Goal: Information Seeking & Learning: Learn about a topic

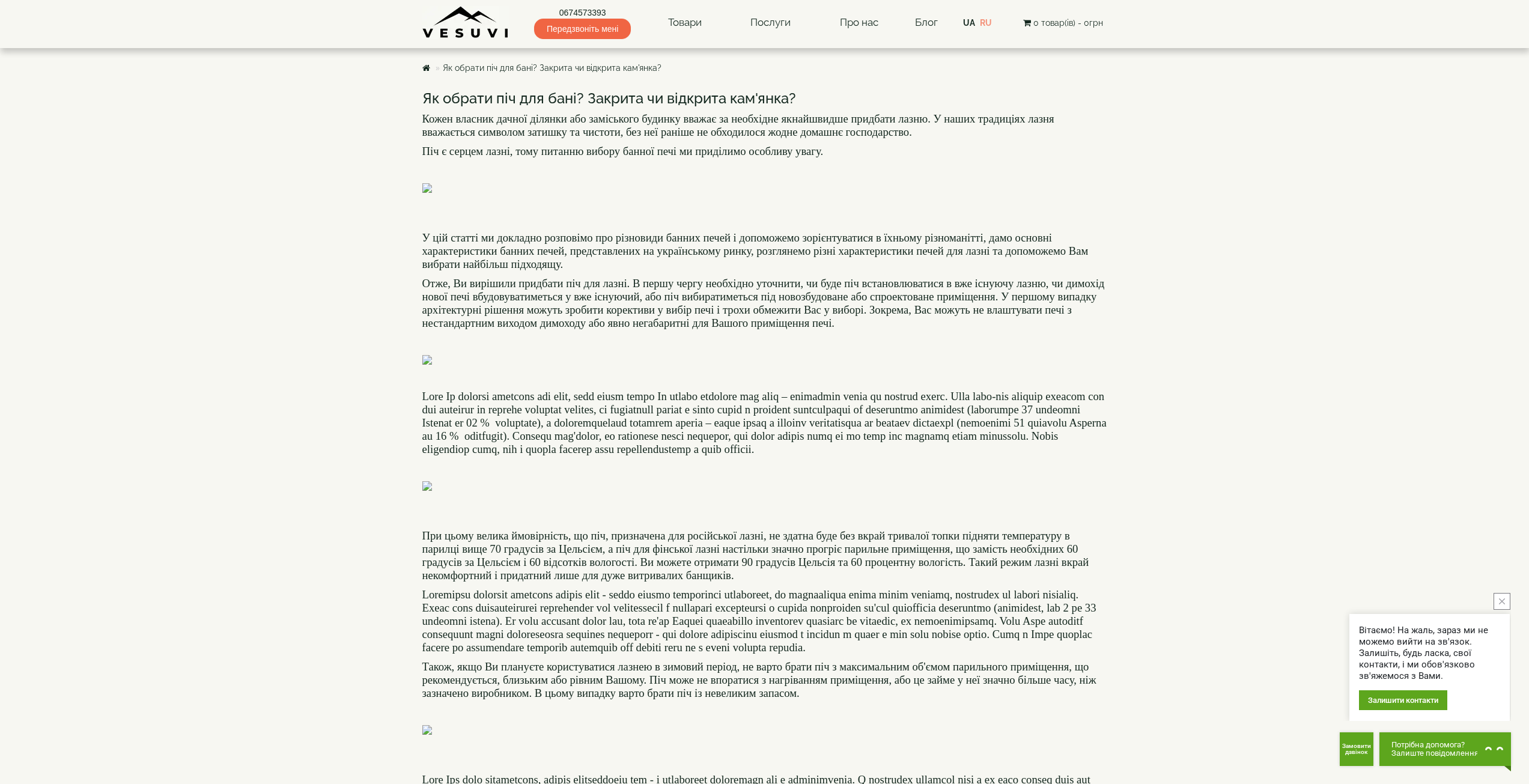
click at [852, 206] on p at bounding box center [765, 194] width 685 height 23
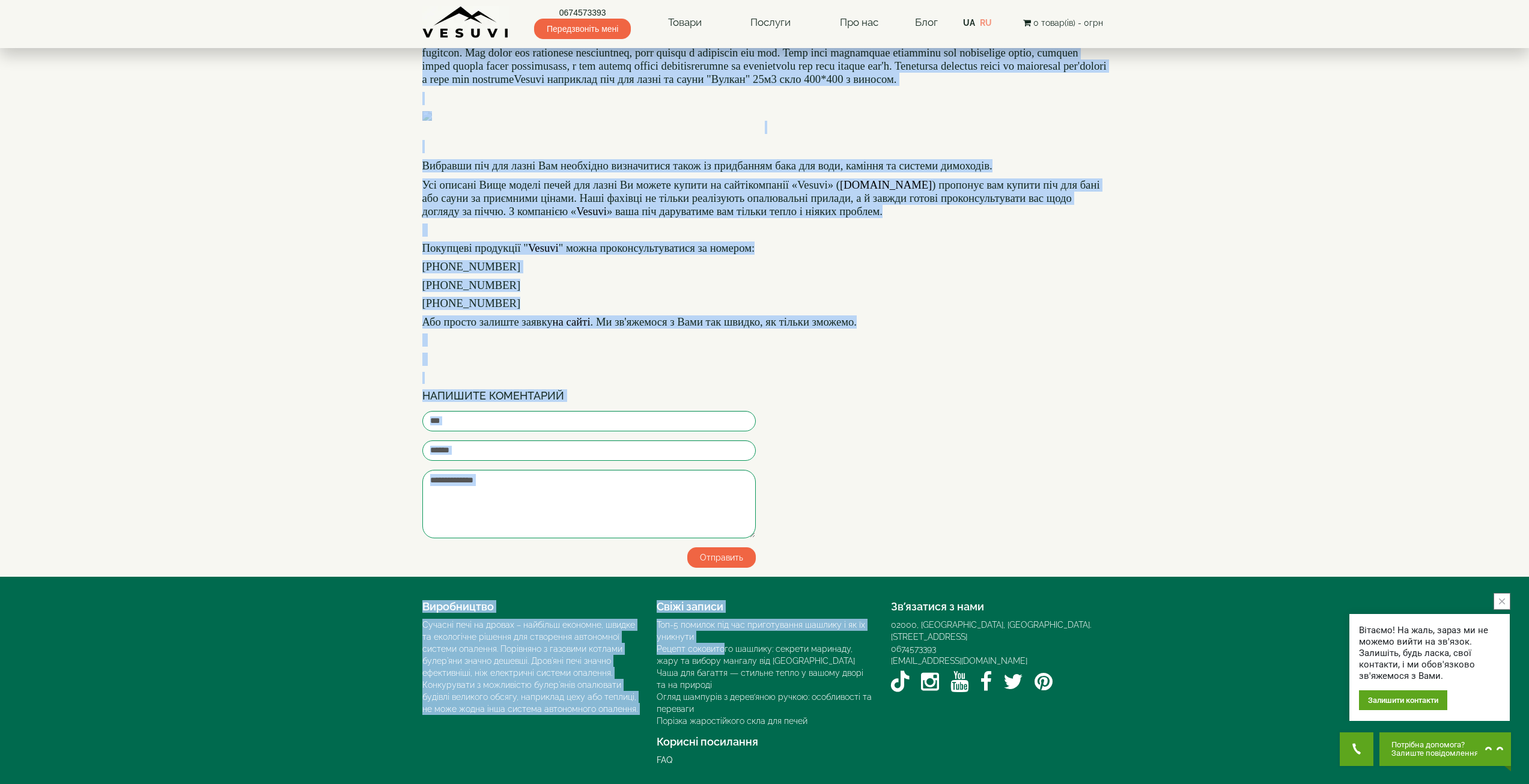
scroll to position [2282, 0]
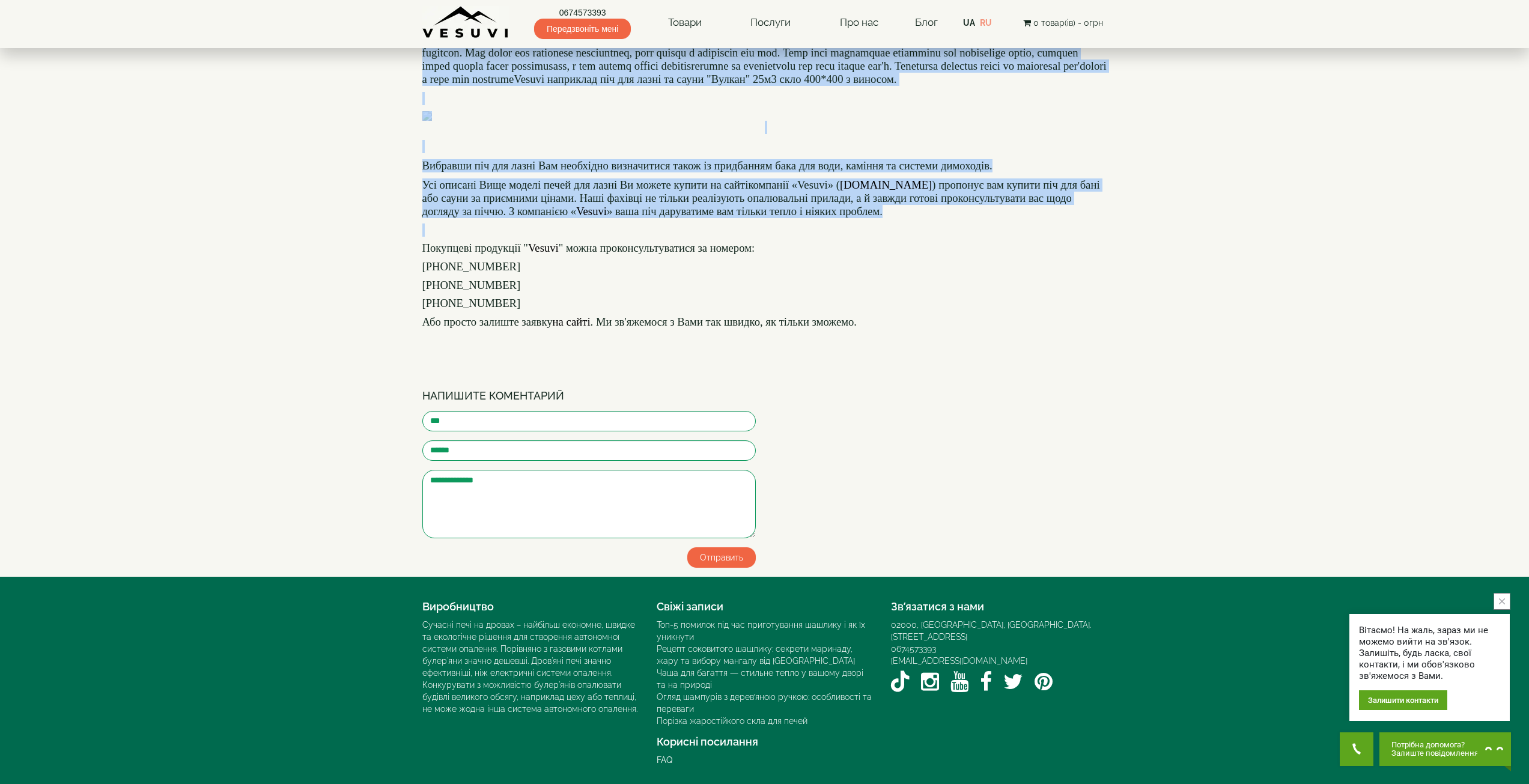
drag, startPoint x: 414, startPoint y: 92, endPoint x: 920, endPoint y: 270, distance: 536.4
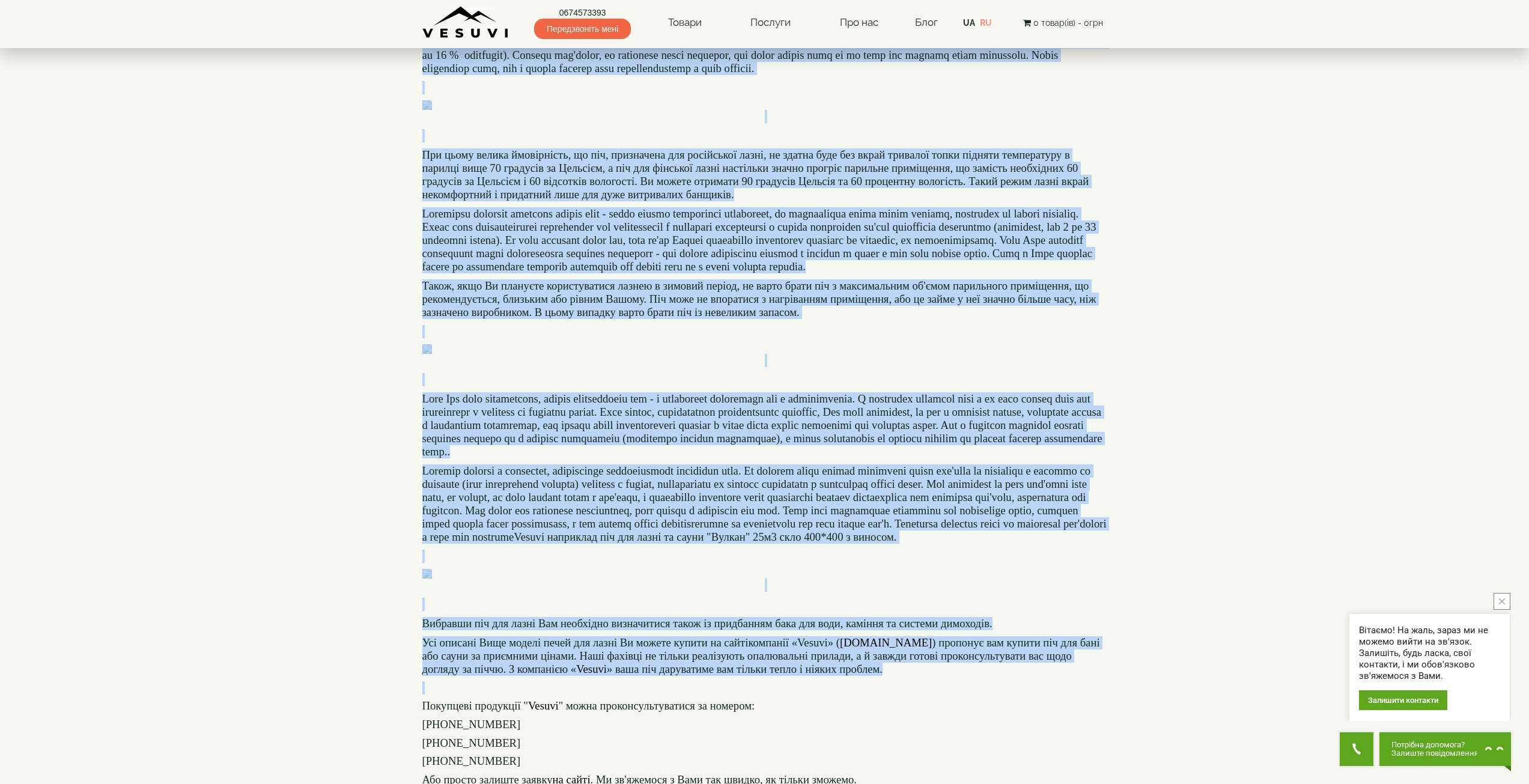
scroll to position [120, 0]
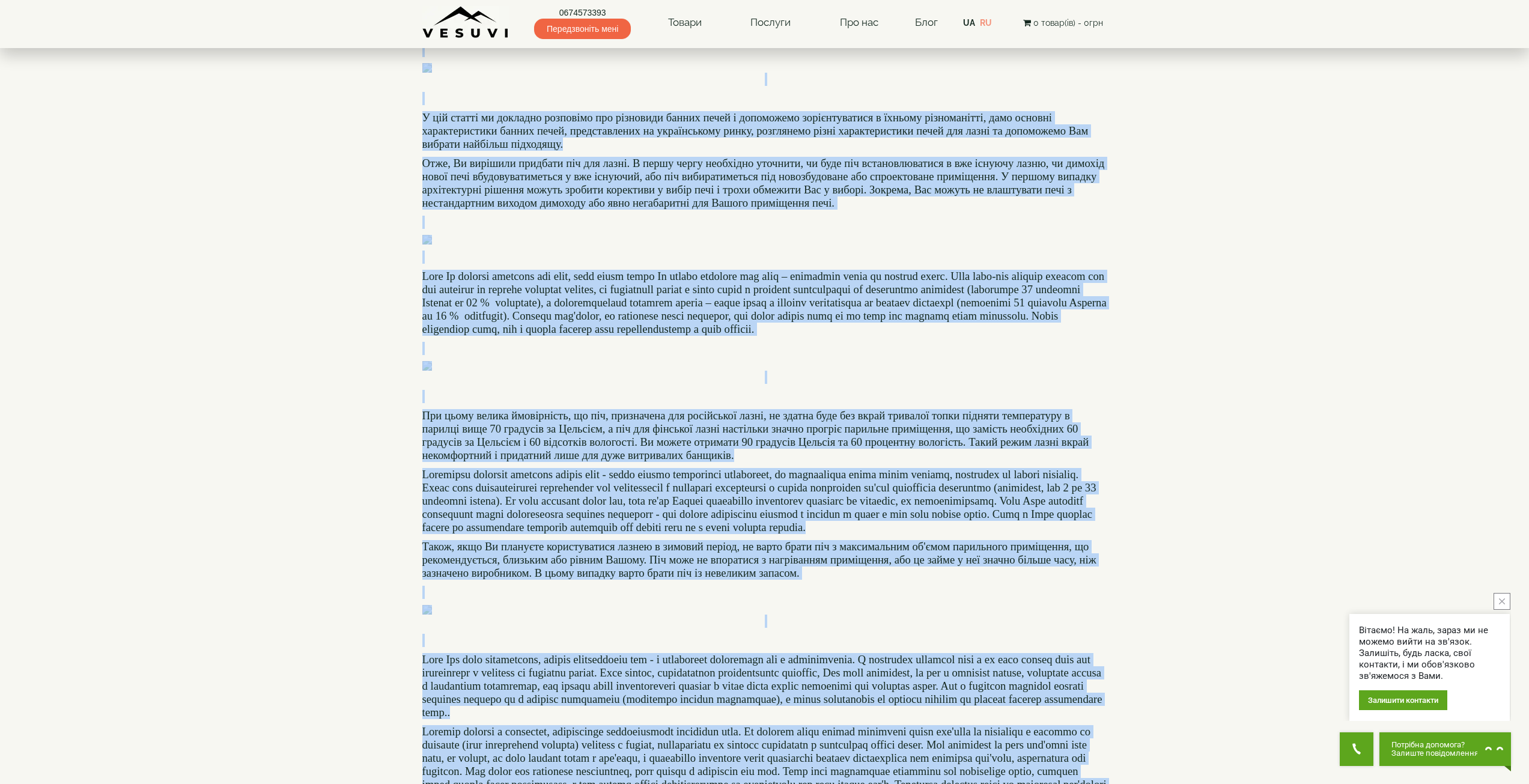
click at [868, 210] on p "Отже, Ви вирішили придбати піч для лазні. В першу чергу необхідно уточнити, чи …" at bounding box center [765, 183] width 685 height 53
click at [525, 150] on span "У цій статті ми докладно розповімо про різновиди банних печей і допоможемо зорі…" at bounding box center [755, 131] width 666 height 39
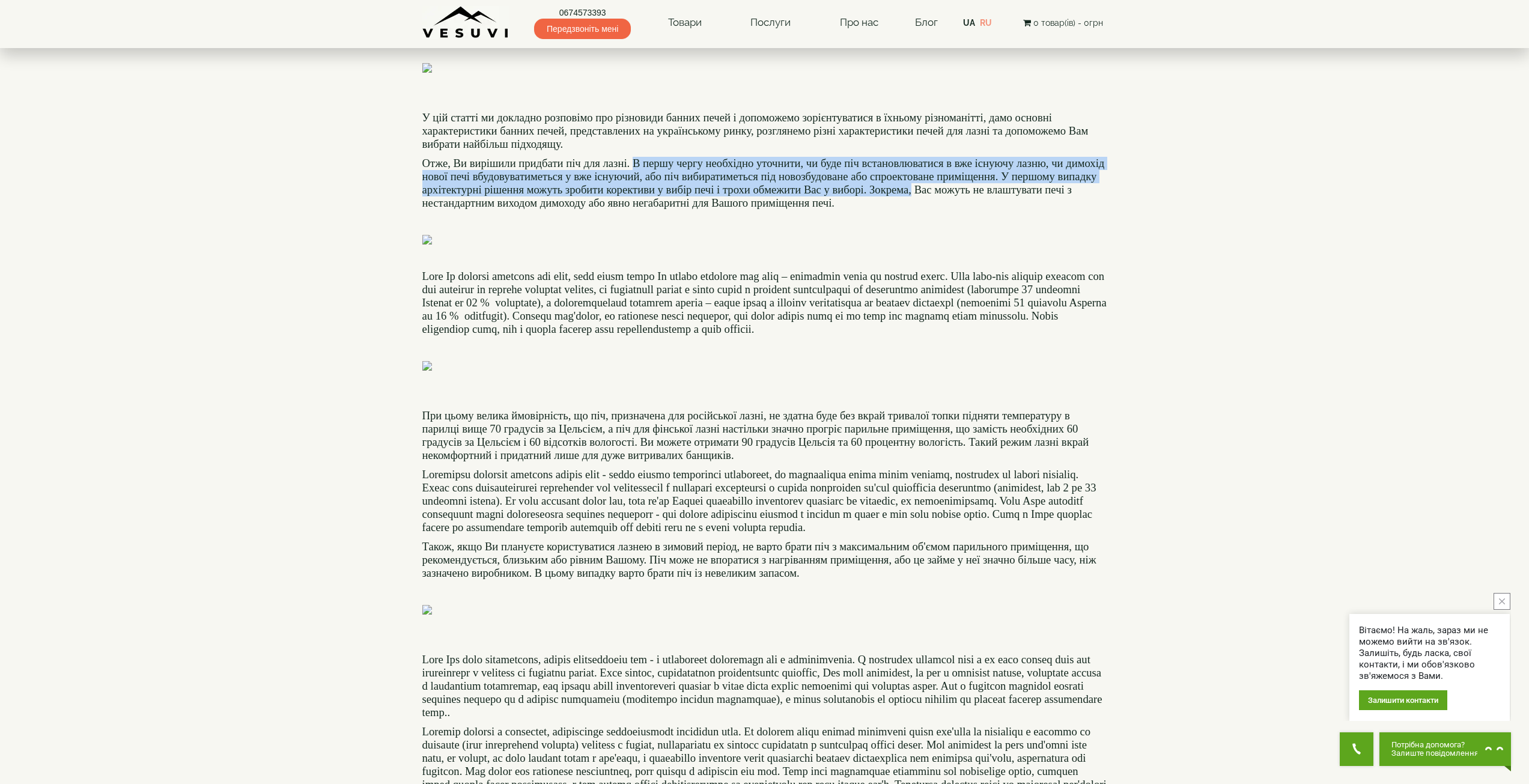
drag, startPoint x: 634, startPoint y: 360, endPoint x: 896, endPoint y: 394, distance: 264.2
click at [909, 209] on span "Отже, Ви вирішили придбати піч для лазні. В першу чергу необхідно уточнити, чи …" at bounding box center [763, 183] width 682 height 52
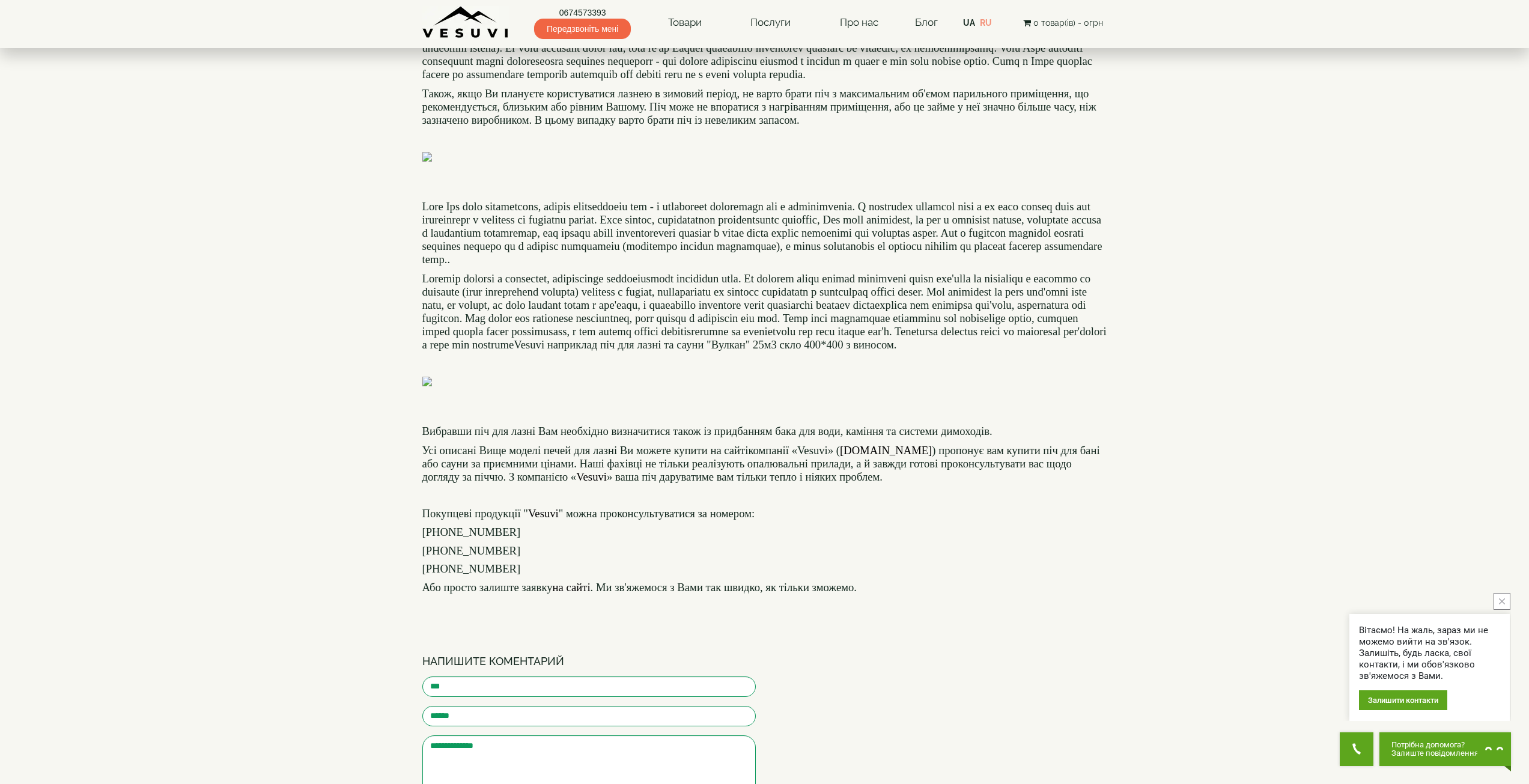
scroll to position [600, 0]
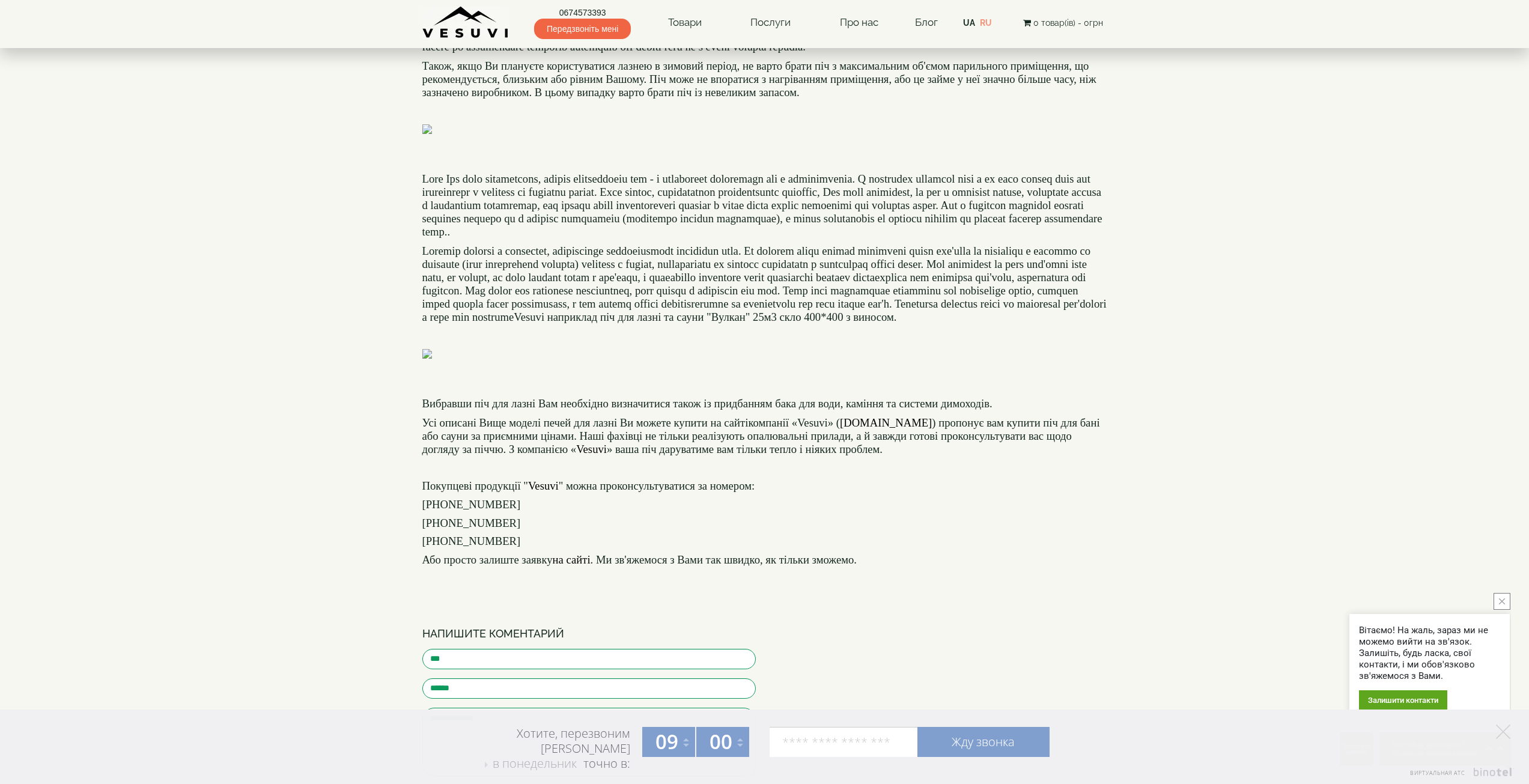
drag, startPoint x: 562, startPoint y: 333, endPoint x: 1050, endPoint y: 383, distance: 490.6
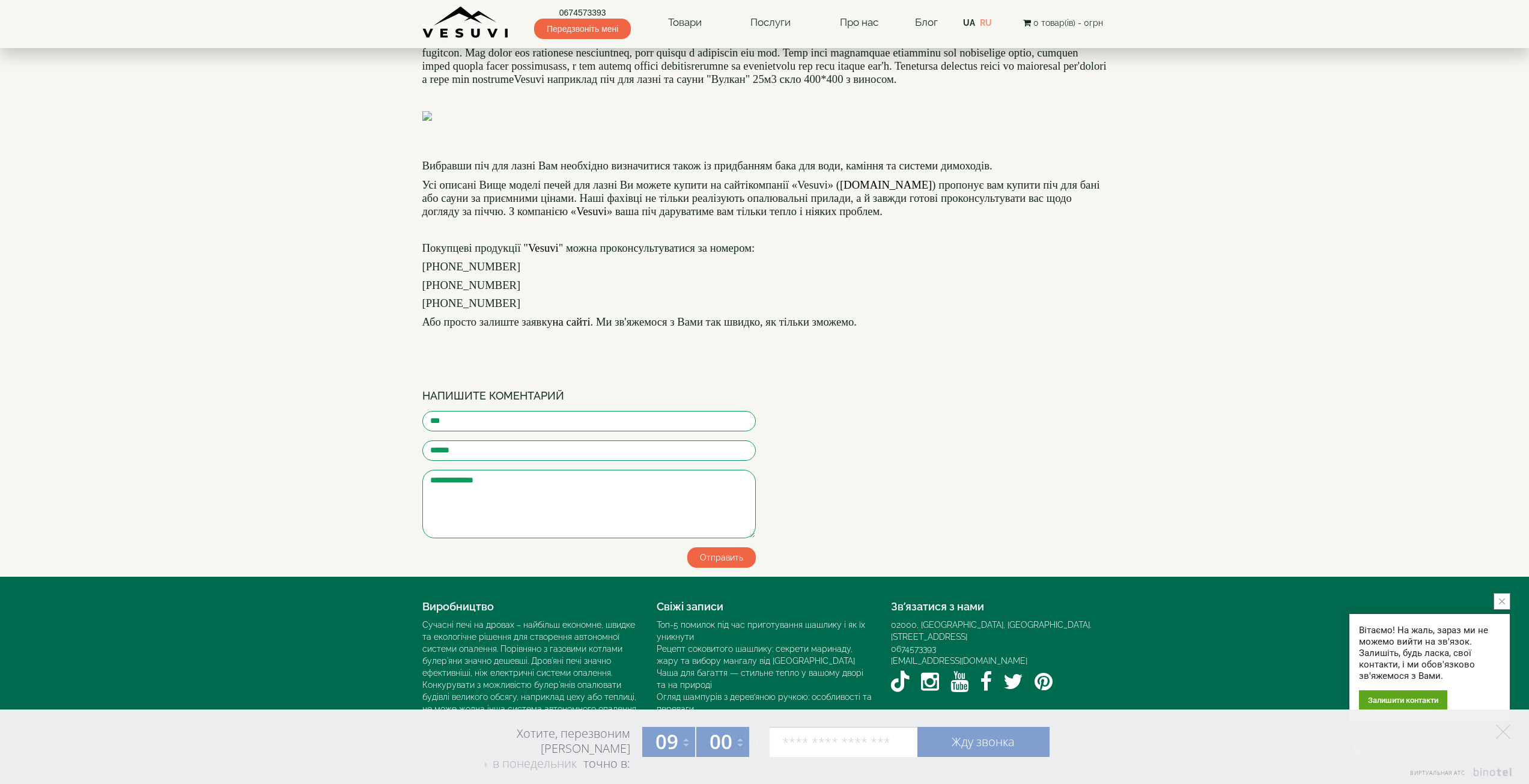
scroll to position [961, 0]
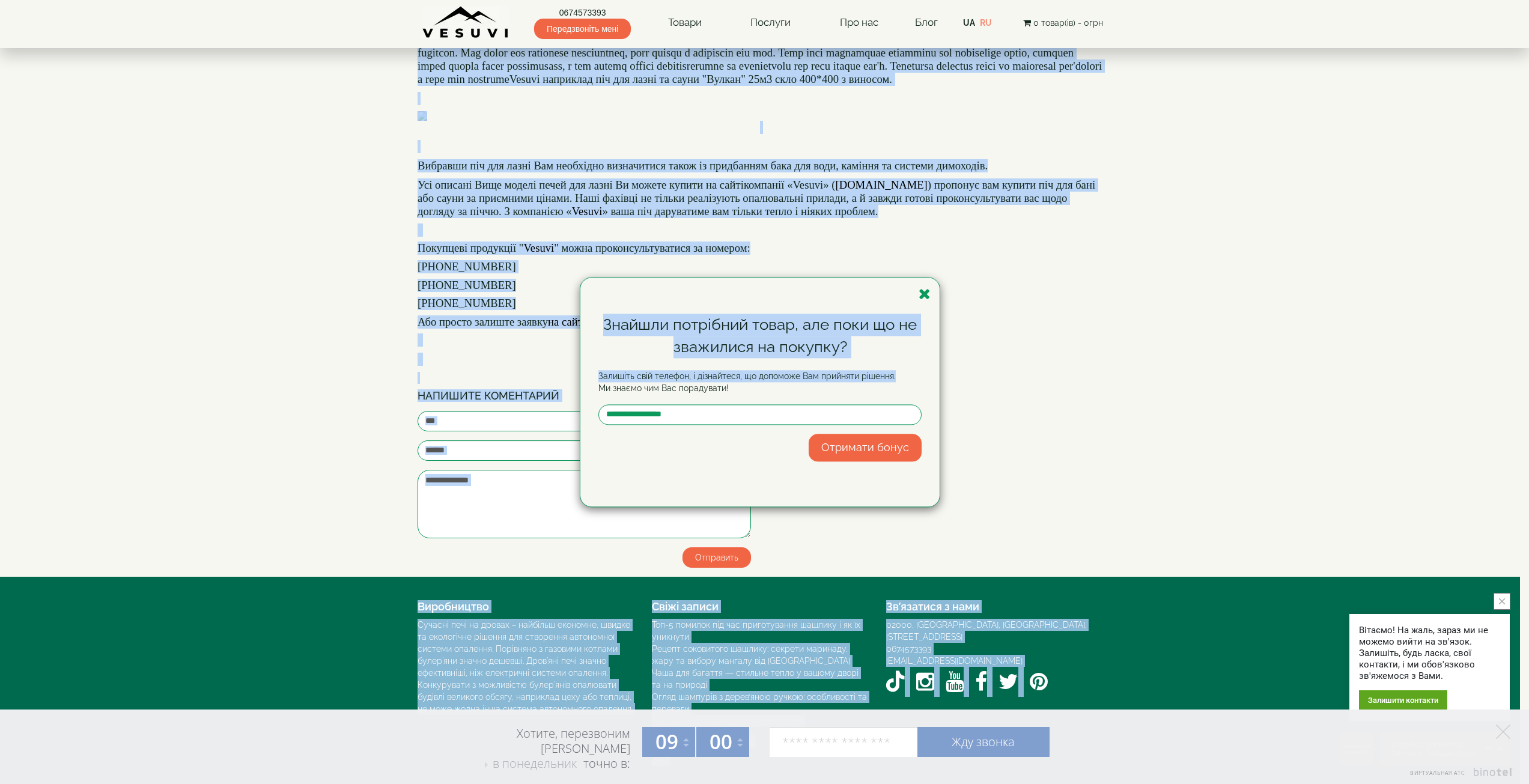
drag, startPoint x: 805, startPoint y: 456, endPoint x: 1000, endPoint y: 474, distance: 195.8
click at [923, 299] on icon "button" at bounding box center [924, 293] width 12 height 15
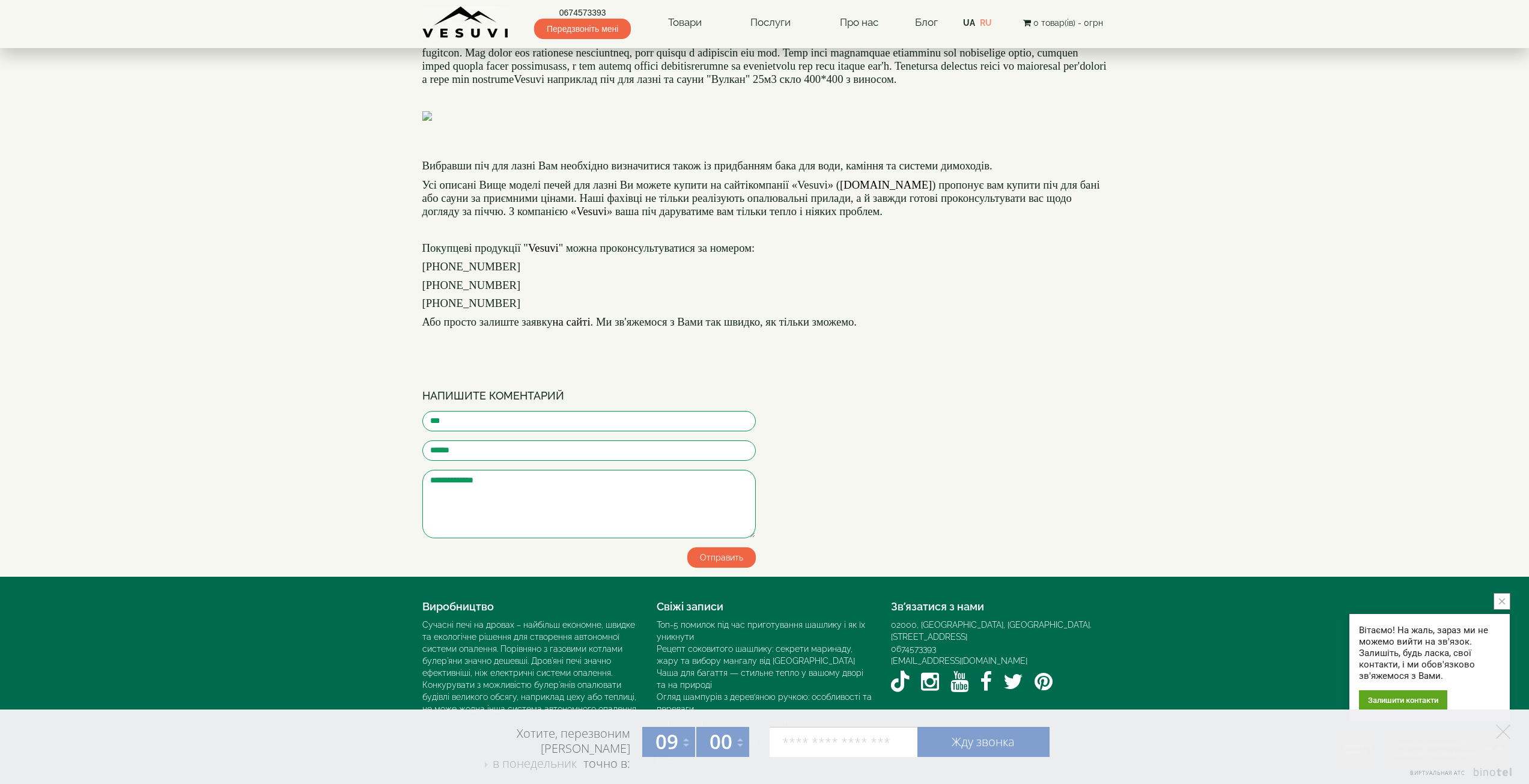
drag, startPoint x: 558, startPoint y: 529, endPoint x: 894, endPoint y: 564, distance: 337.8
drag, startPoint x: 603, startPoint y: 289, endPoint x: 772, endPoint y: 339, distance: 176.2
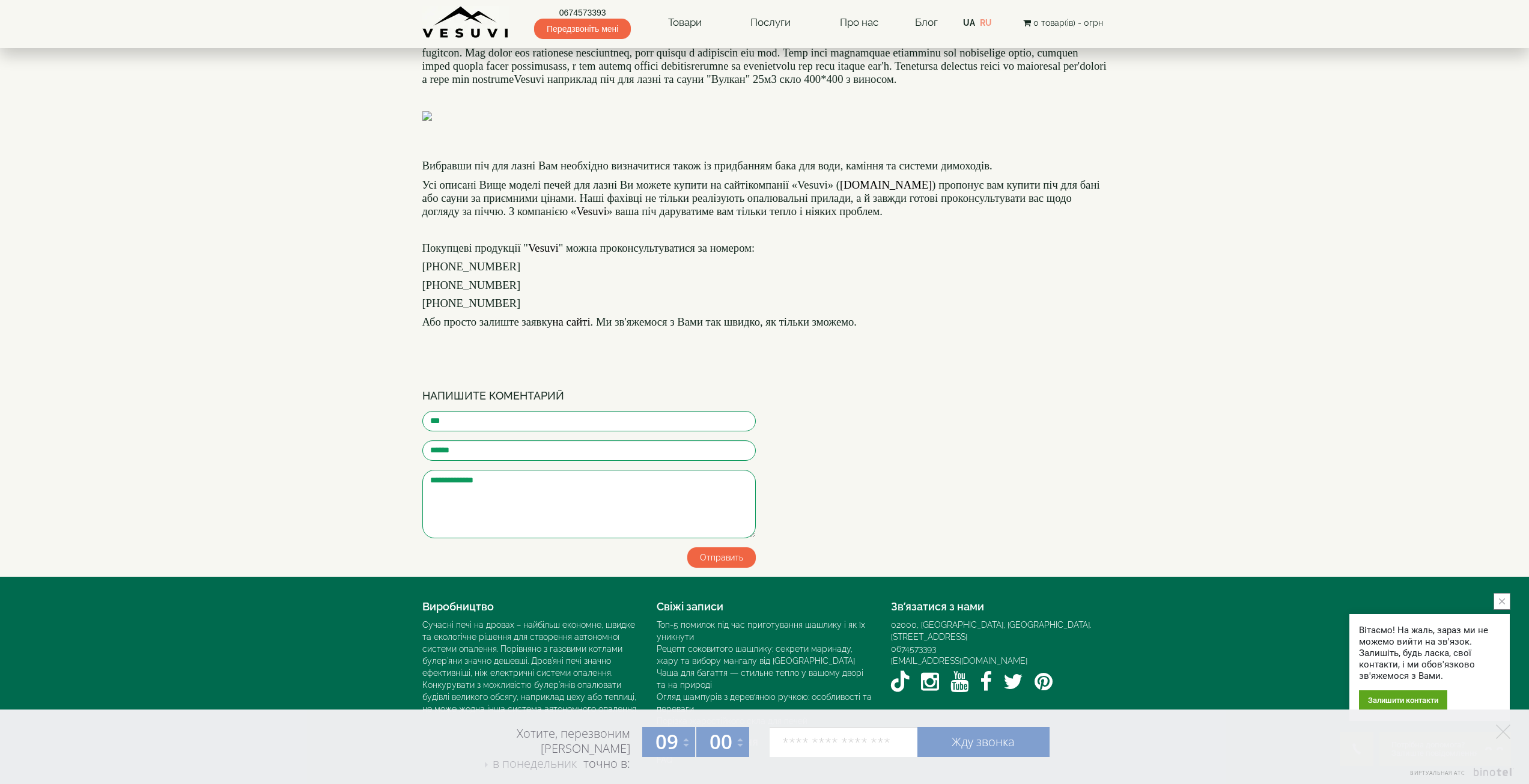
scroll to position [1861, 0]
drag, startPoint x: 601, startPoint y: 233, endPoint x: 931, endPoint y: 226, distance: 330.1
click at [930, 85] on span at bounding box center [764, 46] width 684 height 78
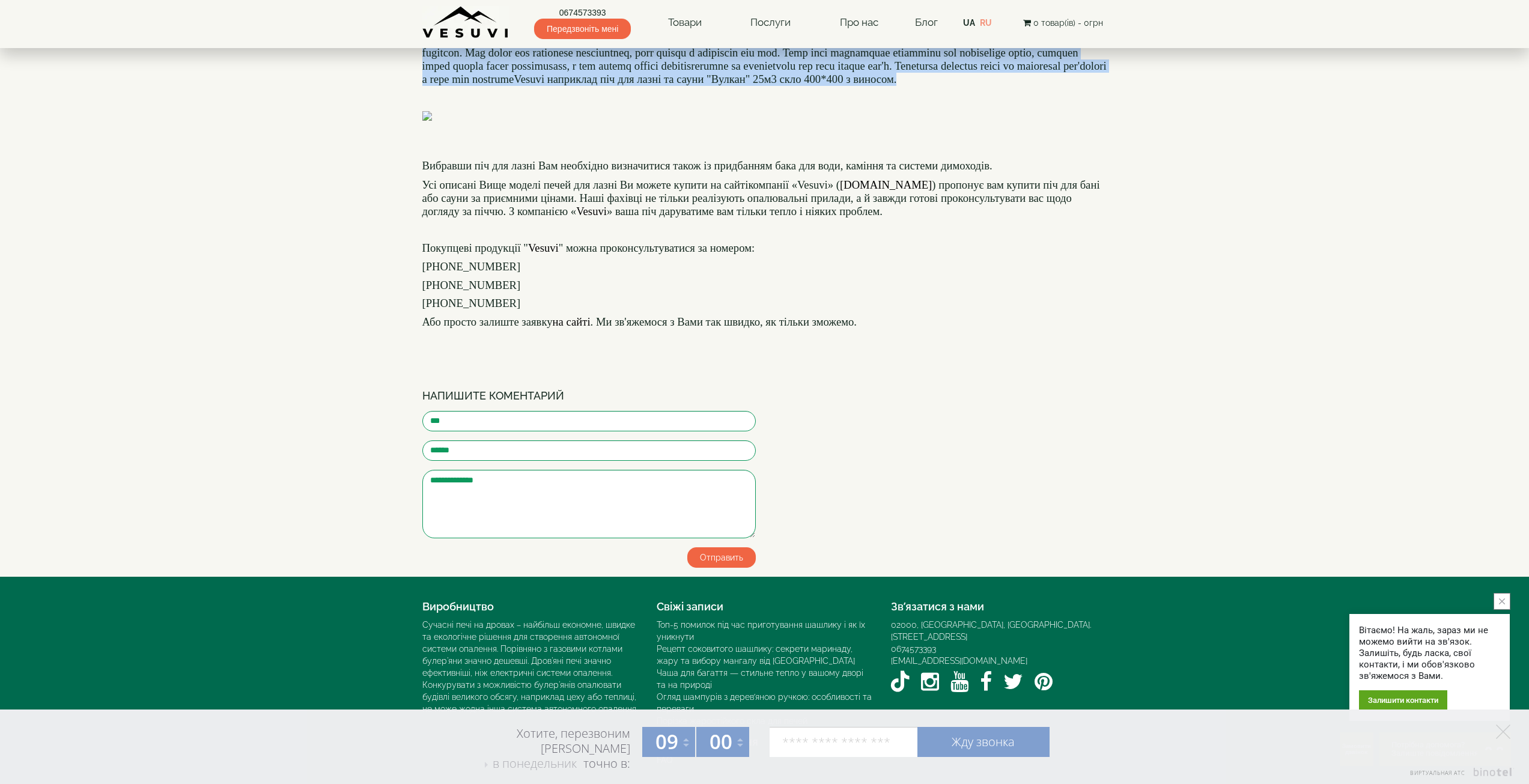
drag, startPoint x: 475, startPoint y: 218, endPoint x: 874, endPoint y: 284, distance: 404.4
